Goal: Book appointment/travel/reservation

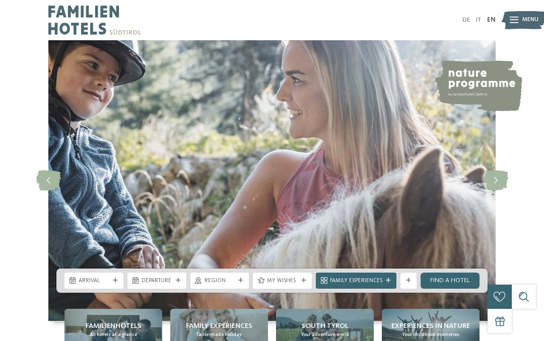
click at [494, 17] on link "EN" at bounding box center [491, 20] width 9 height 7
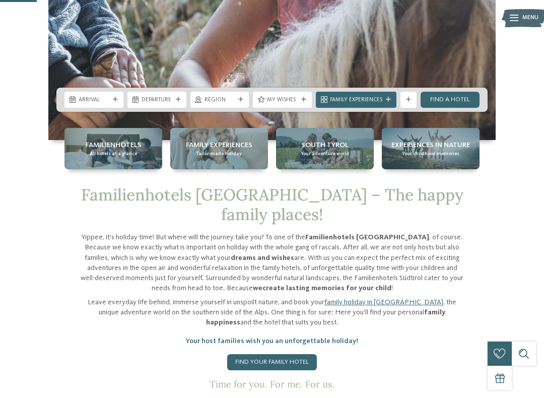
scroll to position [239, 0]
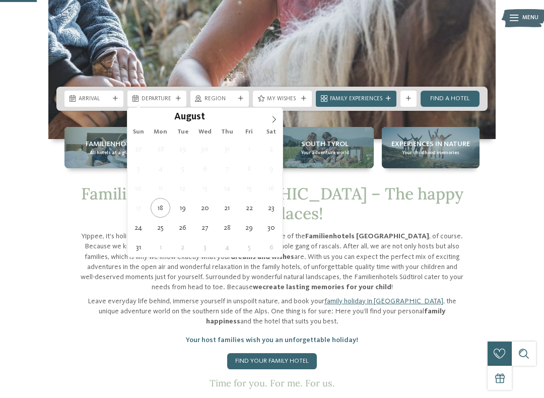
click at [91, 96] on span "Arrival" at bounding box center [94, 99] width 31 height 8
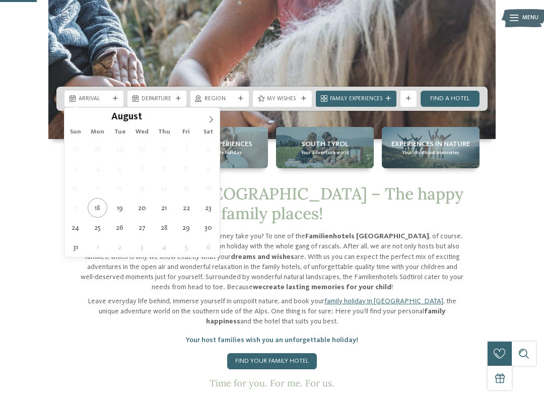
click at [219, 124] on span at bounding box center [210, 116] width 17 height 17
click at [217, 124] on span at bounding box center [210, 116] width 17 height 17
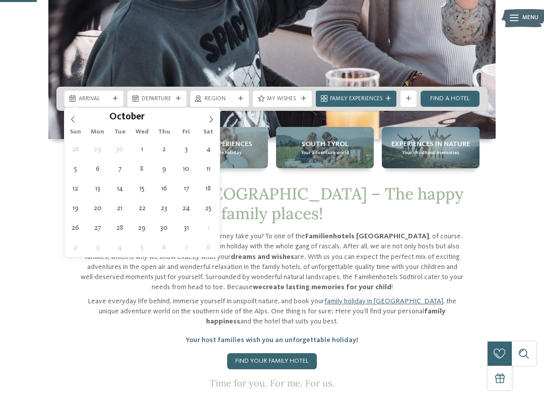
type div "17.10.2025"
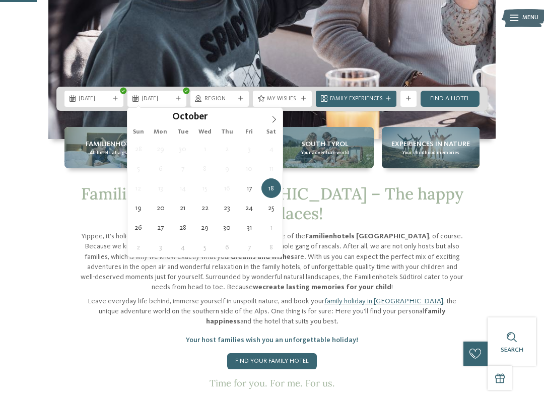
type div "20.10.2025"
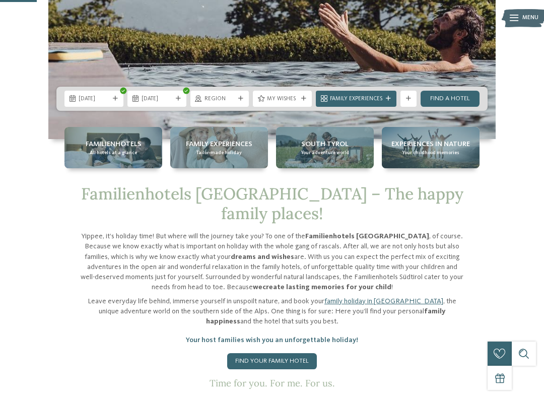
click at [243, 98] on icon at bounding box center [240, 98] width 5 height 5
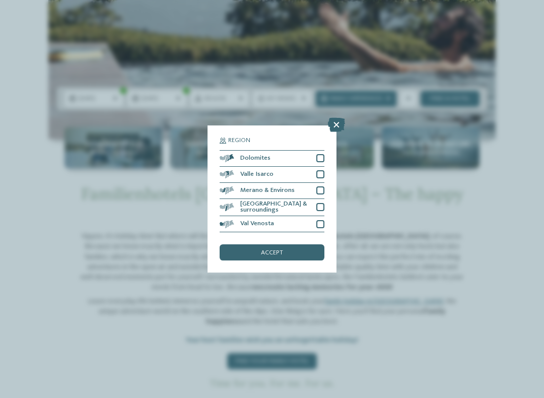
click at [321, 154] on div at bounding box center [320, 158] width 8 height 8
click at [288, 244] on div "accept" at bounding box center [272, 252] width 105 height 16
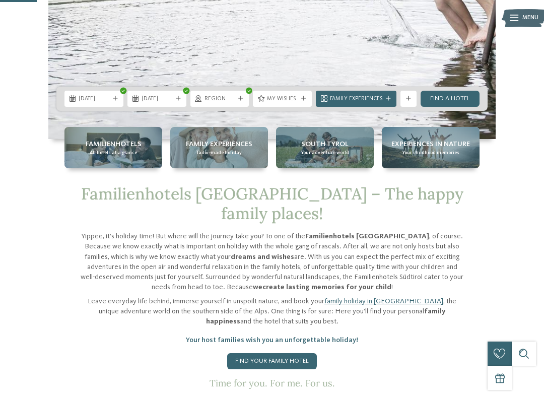
click at [243, 100] on icon at bounding box center [240, 98] width 5 height 5
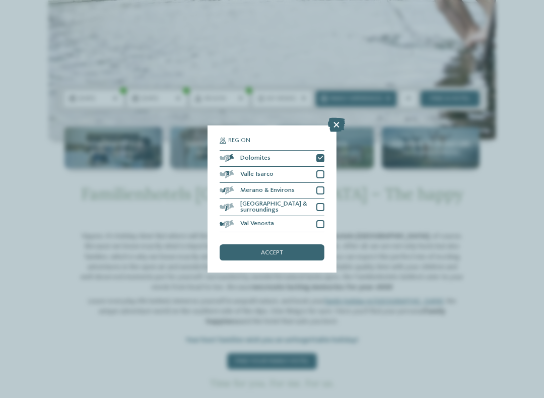
click at [399, 43] on div "Region Dolomites" at bounding box center [272, 199] width 544 height 398
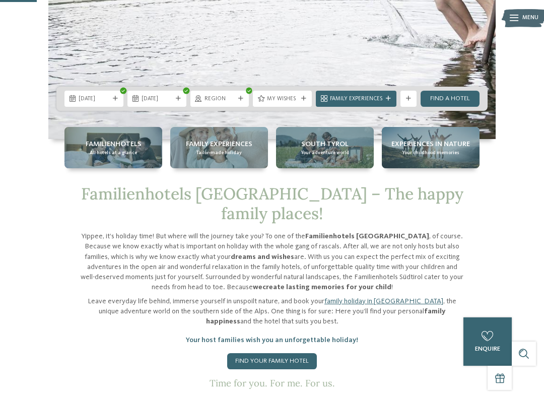
click at [305, 97] on icon at bounding box center [303, 98] width 5 height 5
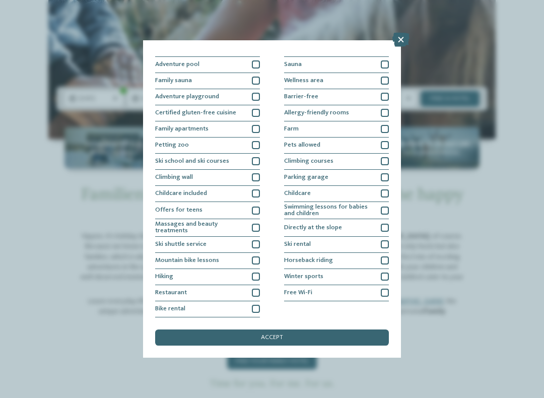
scroll to position [103, 0]
click at [329, 280] on div "My wishes Indoor pool or connecting pool Outdoor pool" at bounding box center [272, 199] width 544 height 398
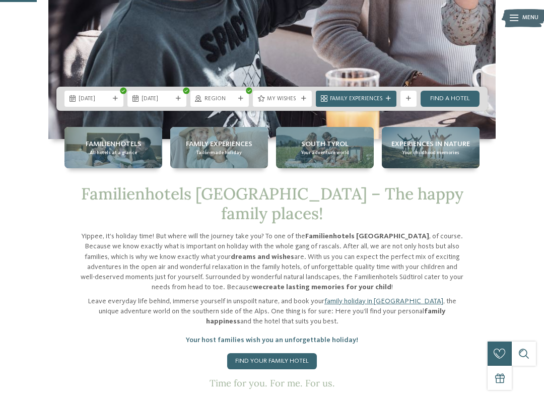
click at [457, 97] on link "Find a hotel" at bounding box center [449, 99] width 59 height 16
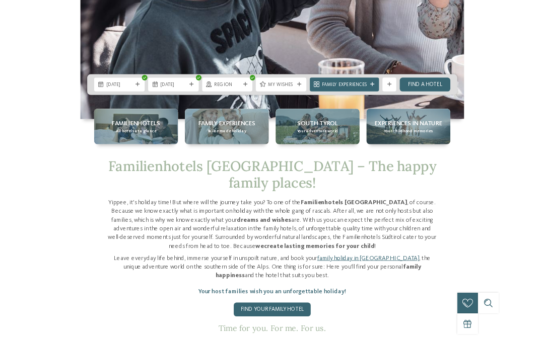
scroll to position [0, 0]
